Goal: Task Accomplishment & Management: Use online tool/utility

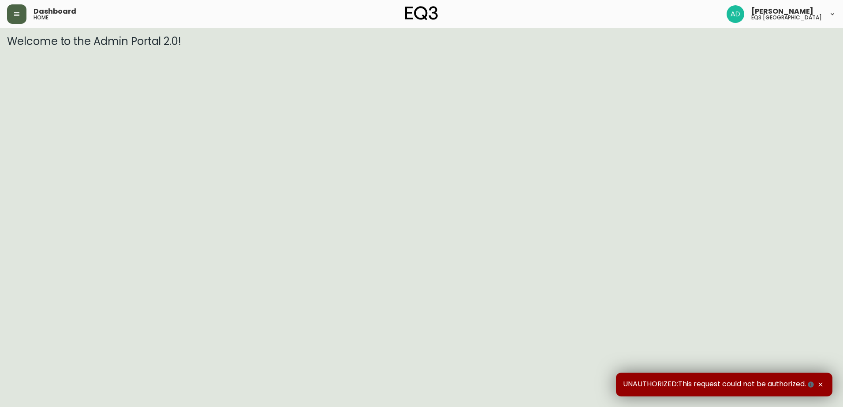
drag, startPoint x: 1, startPoint y: 16, endPoint x: 10, endPoint y: 14, distance: 9.1
click at [9, 14] on header "Dashboard home [PERSON_NAME] eq3 [GEOGRAPHIC_DATA]" at bounding box center [421, 14] width 843 height 28
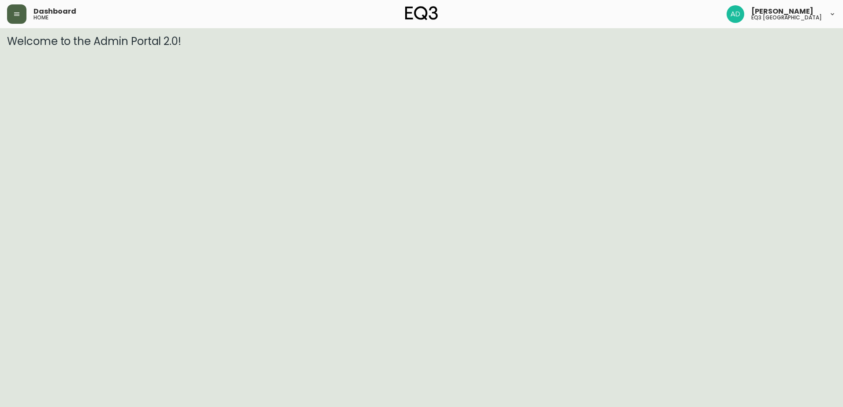
drag, startPoint x: 10, startPoint y: 14, endPoint x: 25, endPoint y: 22, distance: 17.0
click at [10, 14] on button "button" at bounding box center [16, 13] width 19 height 19
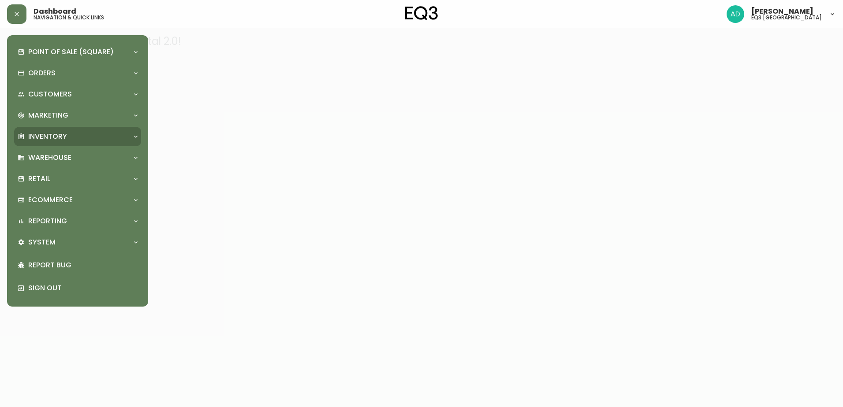
click at [49, 139] on p "Inventory" at bounding box center [47, 137] width 39 height 10
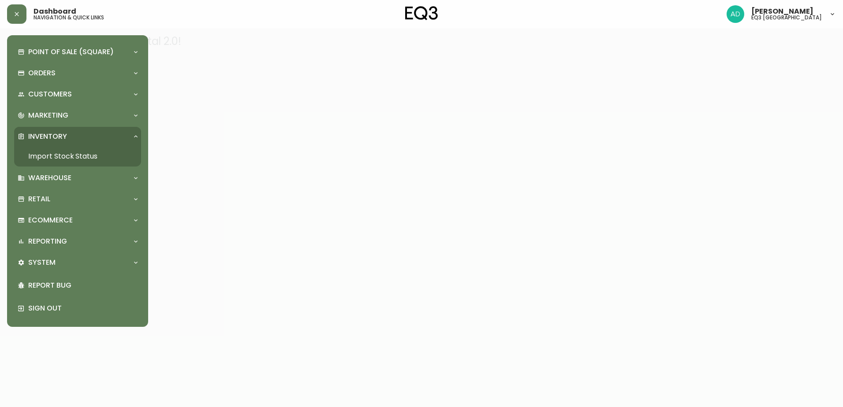
click at [76, 158] on link "Import Stock Status" at bounding box center [77, 156] width 127 height 20
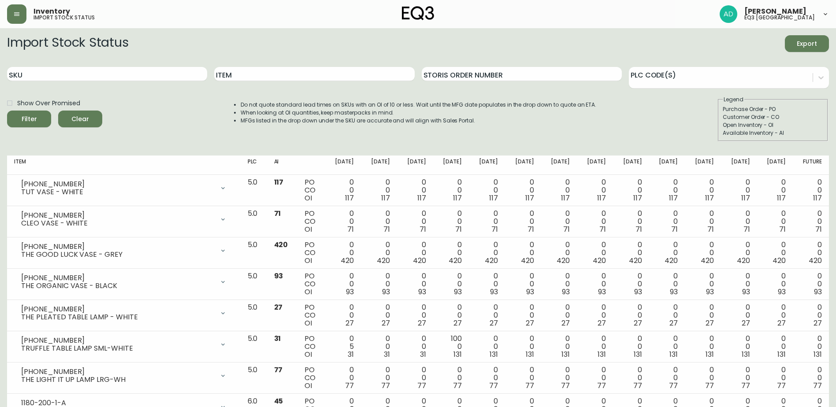
click at [807, 37] on button "Export" at bounding box center [807, 43] width 44 height 17
